Goal: Obtain resource: Obtain resource

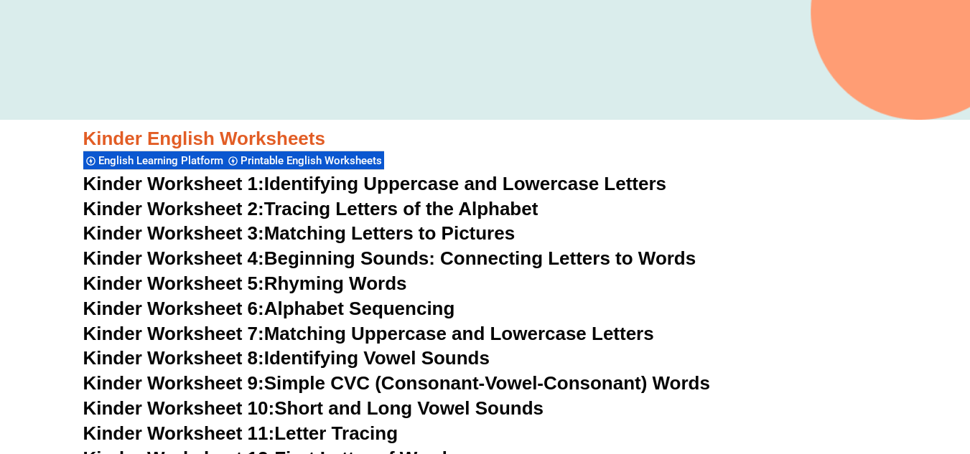
scroll to position [430, 0]
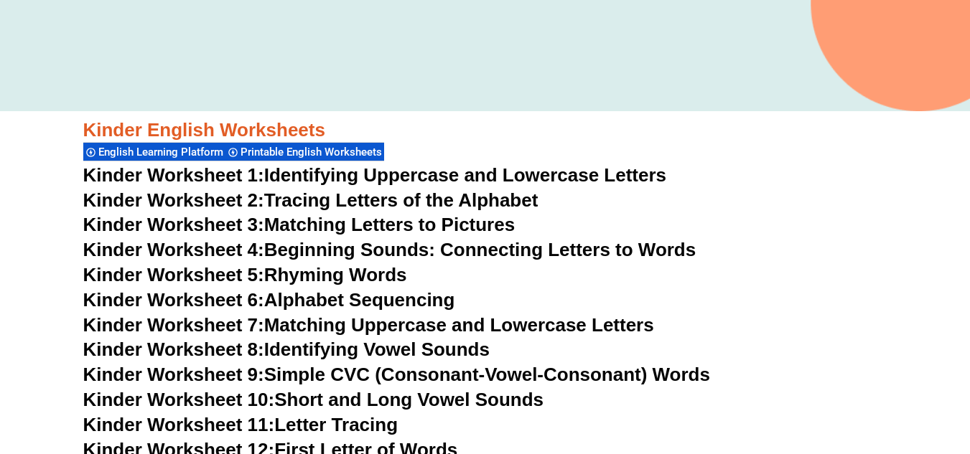
click at [324, 169] on link "Kinder Worksheet 1: Identifying Uppercase and Lowercase Letters" at bounding box center [374, 175] width 583 height 22
click at [368, 197] on link "Kinder Worksheet 2: Tracing Letters of the Alphabet" at bounding box center [310, 200] width 455 height 22
click at [410, 227] on link "Kinder Worksheet 3: Matching Letters to Pictures" at bounding box center [299, 225] width 432 height 22
click at [377, 221] on link "Kinder Worksheet 3: Matching Letters to Pictures" at bounding box center [299, 225] width 432 height 22
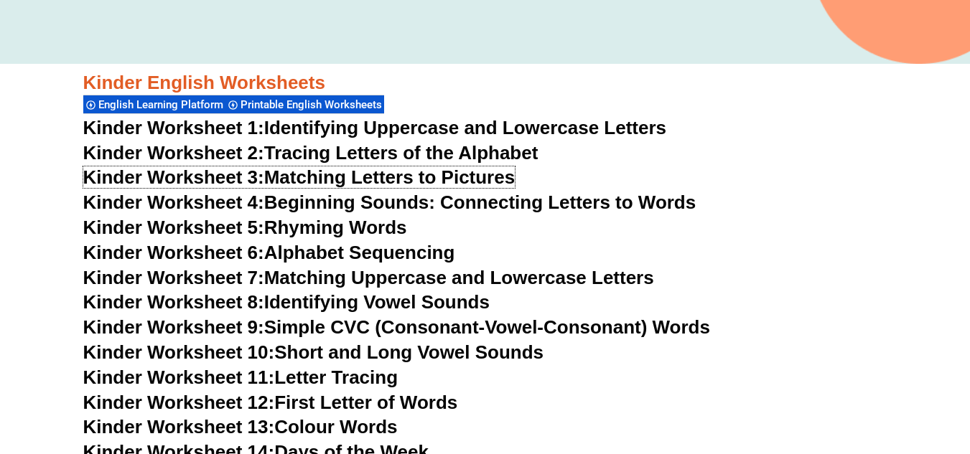
scroll to position [502, 0]
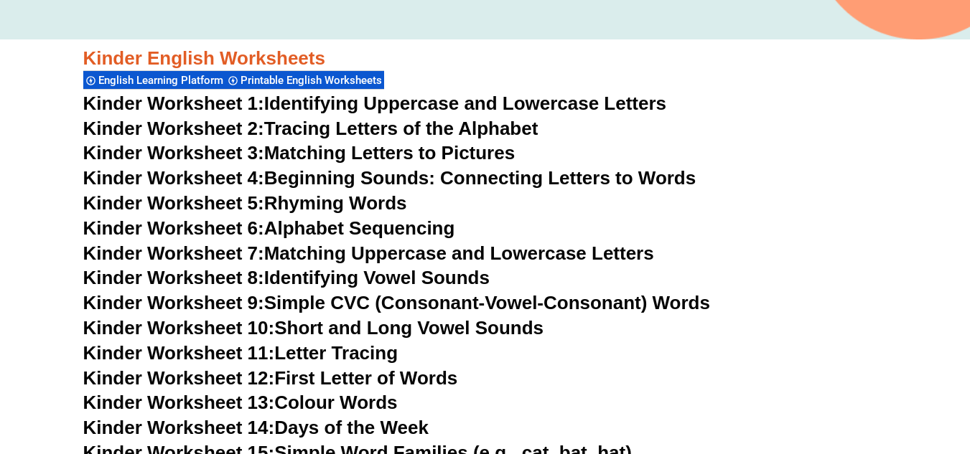
click at [388, 174] on link "Kinder Worksheet 4: Beginning Sounds: Connecting Letters to Words" at bounding box center [389, 178] width 613 height 22
click at [344, 225] on link "Kinder Worksheet 6: Alphabet Sequencing" at bounding box center [269, 228] width 372 height 22
click at [385, 248] on link "Kinder Worksheet 7: Matching Uppercase and Lowercase Letters" at bounding box center [368, 254] width 571 height 22
click at [337, 273] on link "Kinder Worksheet 8: Identifying Vowel Sounds" at bounding box center [286, 278] width 406 height 22
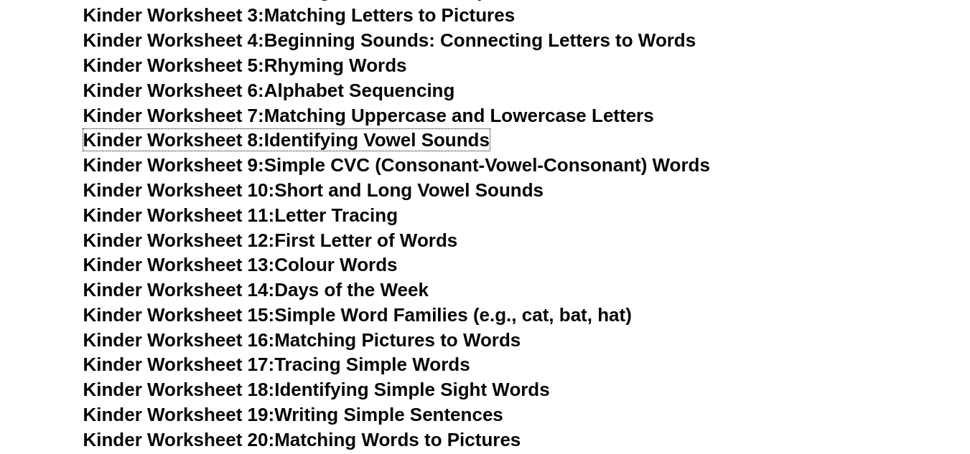
scroll to position [645, 0]
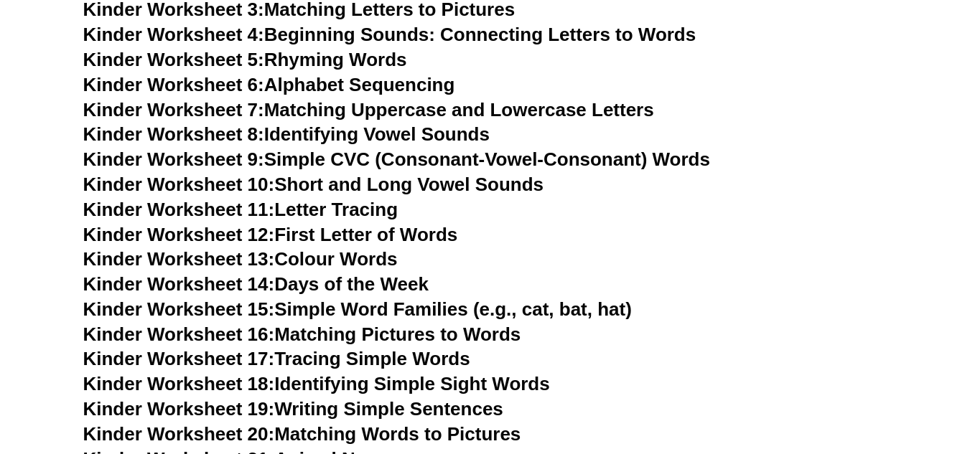
click at [360, 163] on link "Kinder Worksheet 9: Simple CVC (Consonant-Vowel-Consonant) Words" at bounding box center [396, 160] width 627 height 22
click at [346, 187] on link "Kinder Worksheet 10: Short and Long Vowel Sounds" at bounding box center [313, 185] width 461 height 22
click at [352, 204] on link "Kinder Worksheet 11: Letter Tracing" at bounding box center [240, 210] width 315 height 22
click at [337, 233] on link "Kinder Worksheet 12: First Letter of Words" at bounding box center [270, 235] width 375 height 22
click at [338, 255] on link "Kinder Worksheet 13: Colour Words" at bounding box center [240, 259] width 314 height 22
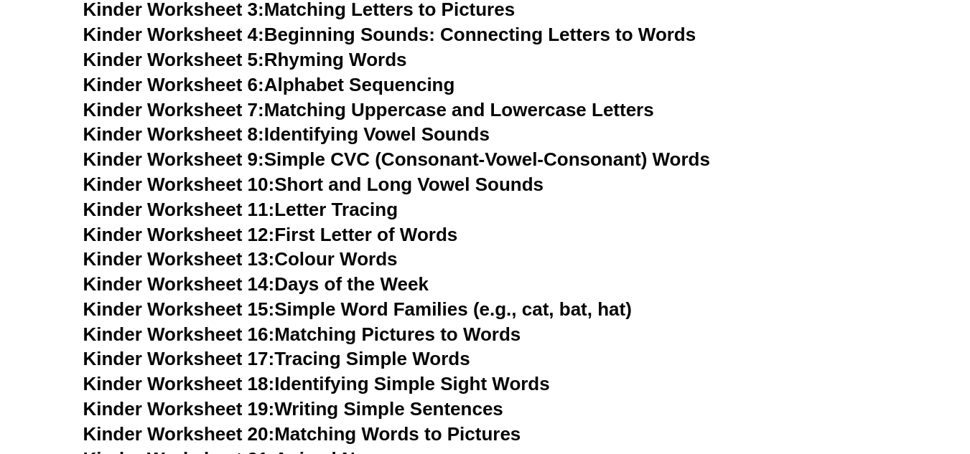
click at [329, 282] on link "Kinder Worksheet 14: Days of the Week" at bounding box center [255, 284] width 345 height 22
click at [344, 309] on link "Kinder Worksheet 15: Simple Word Families (e.g., cat, bat, hat)" at bounding box center [357, 310] width 548 height 22
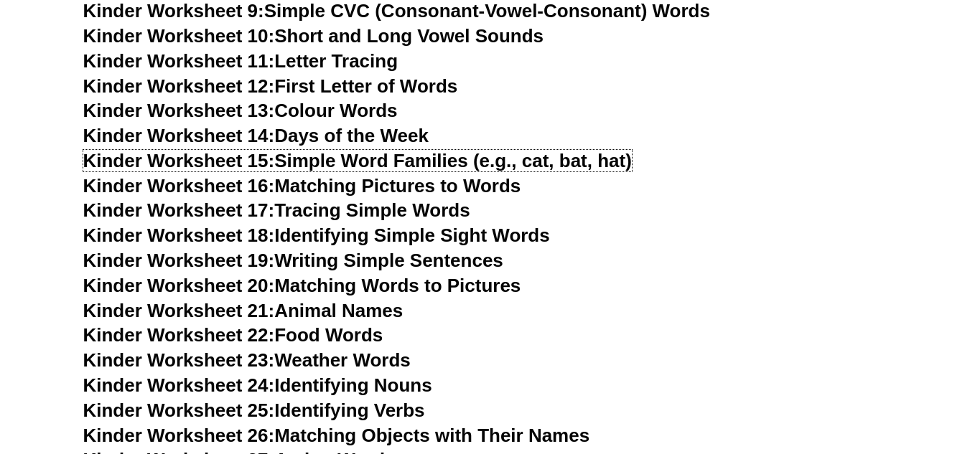
scroll to position [860, 0]
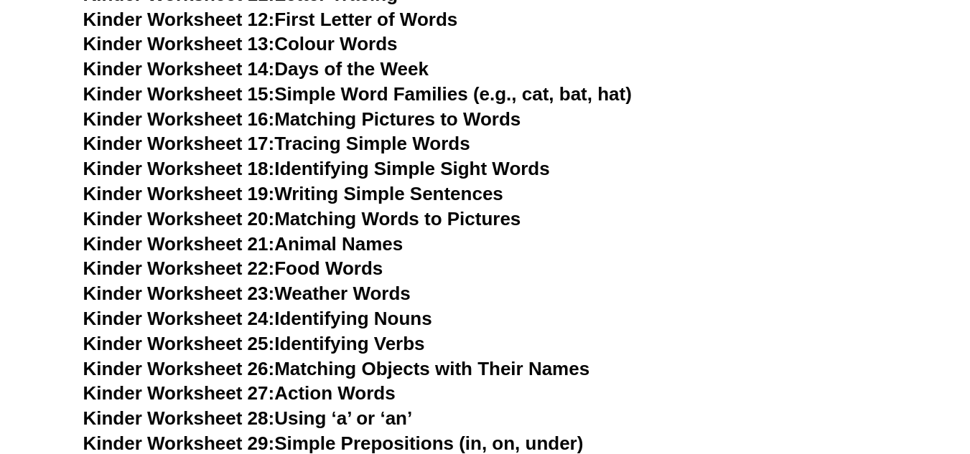
click at [380, 116] on link "Kinder Worksheet 16: Matching Pictures to Words" at bounding box center [302, 119] width 438 height 22
click at [325, 243] on link "Kinder Worksheet 21: Animal Names" at bounding box center [243, 244] width 320 height 22
click at [327, 263] on link "Kinder Worksheet 22: Food Words" at bounding box center [233, 269] width 300 height 22
click at [335, 296] on link "Kinder Worksheet 23: Weather Words" at bounding box center [246, 294] width 327 height 22
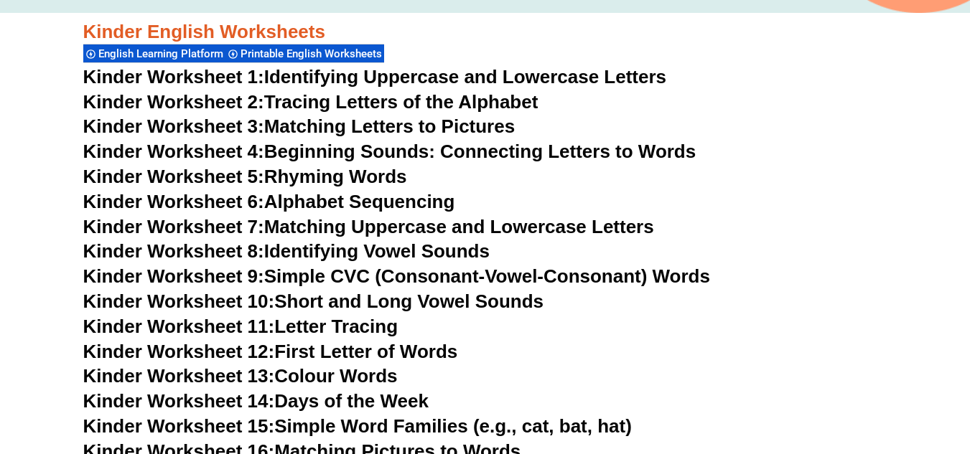
scroll to position [430, 0]
